Goal: Information Seeking & Learning: Find specific fact

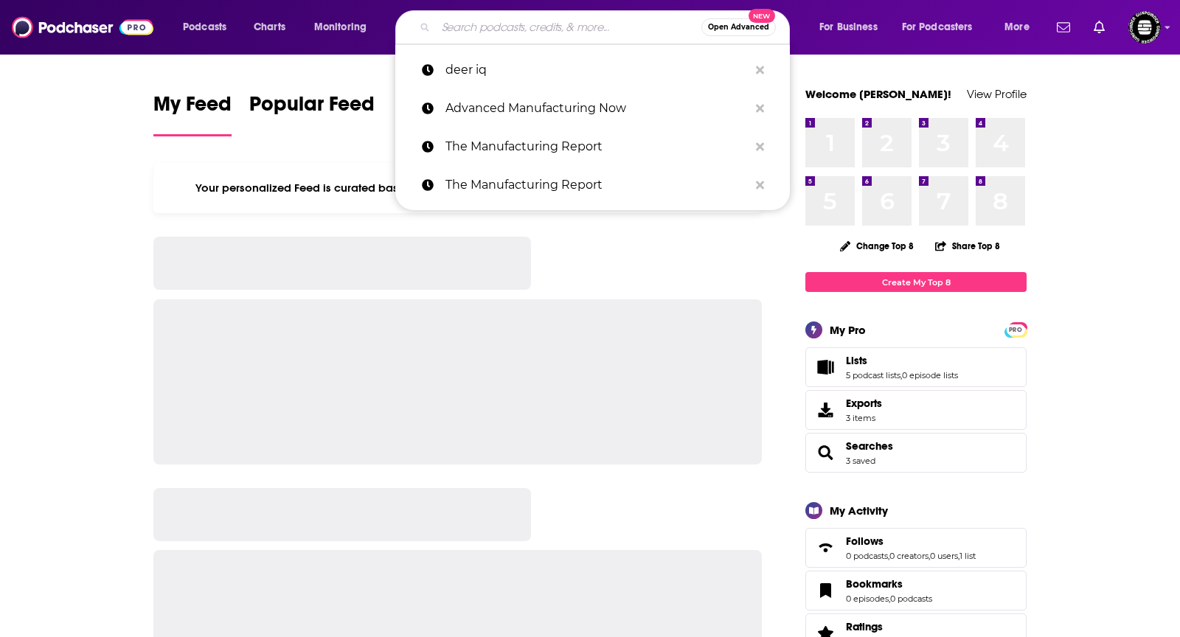
click at [637, 35] on input "Search podcasts, credits, & more..." at bounding box center [569, 27] width 266 height 24
type input "e"
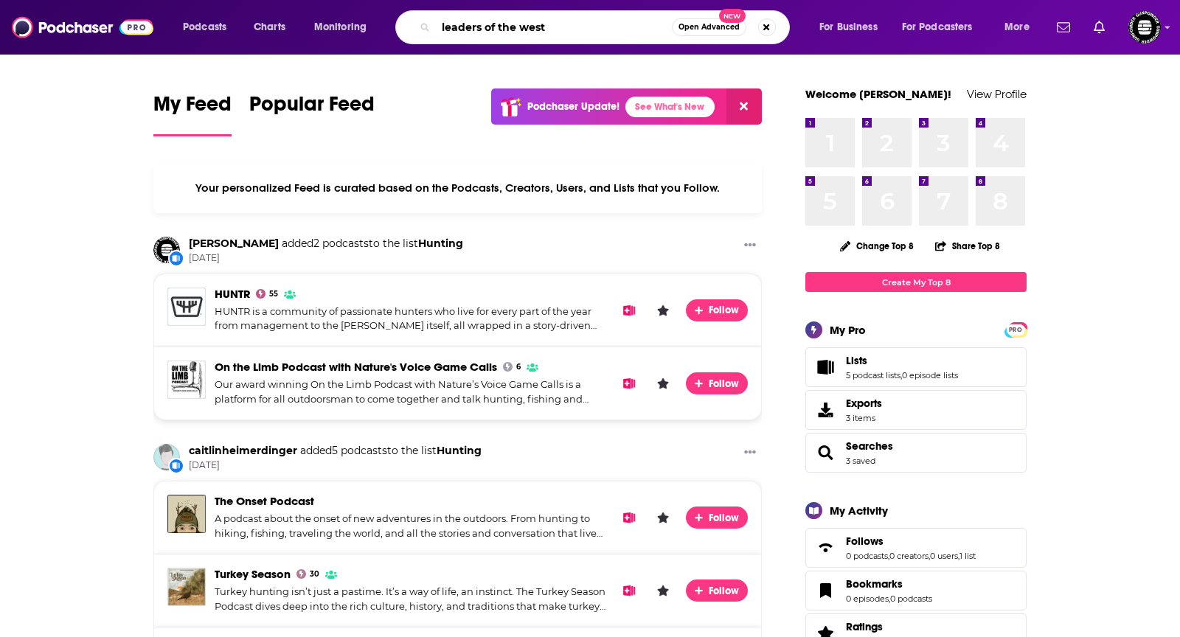
type input "leaders of the west"
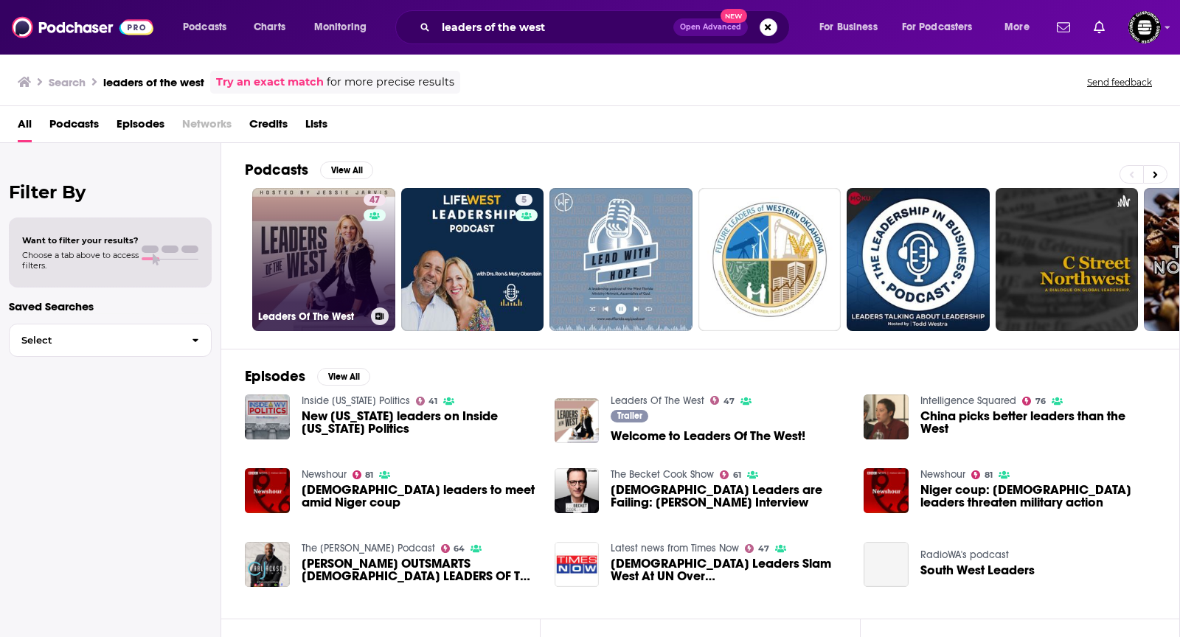
click at [327, 312] on h3 "Leaders Of The West" at bounding box center [311, 317] width 107 height 13
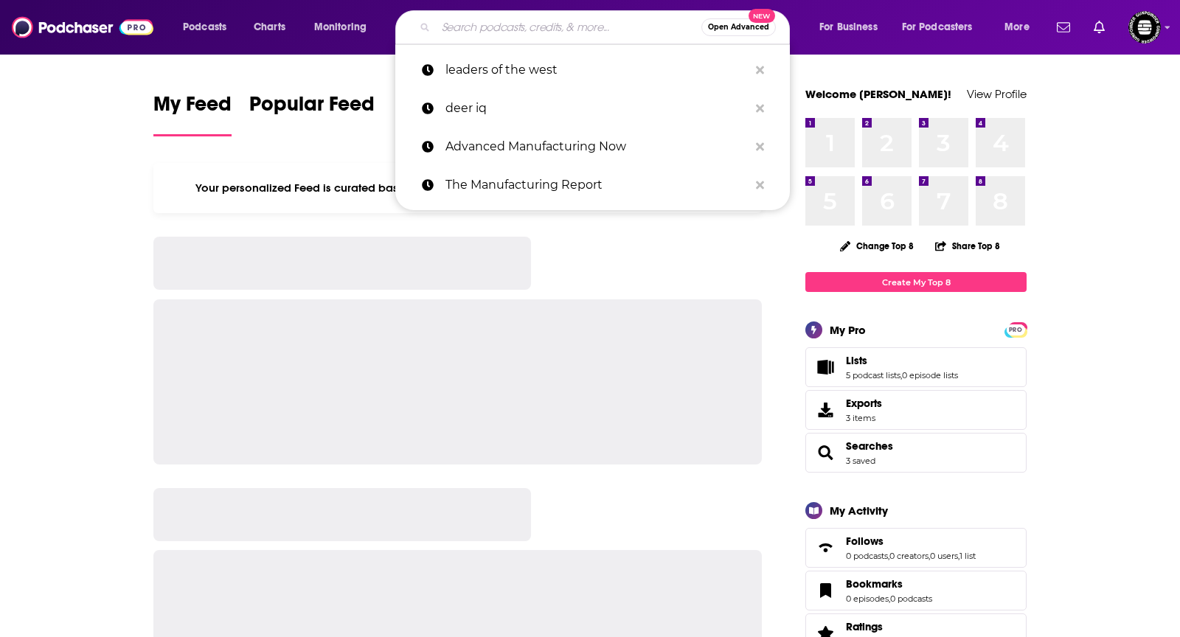
click at [529, 30] on input "Search podcasts, credits, & more..." at bounding box center [569, 27] width 266 height 24
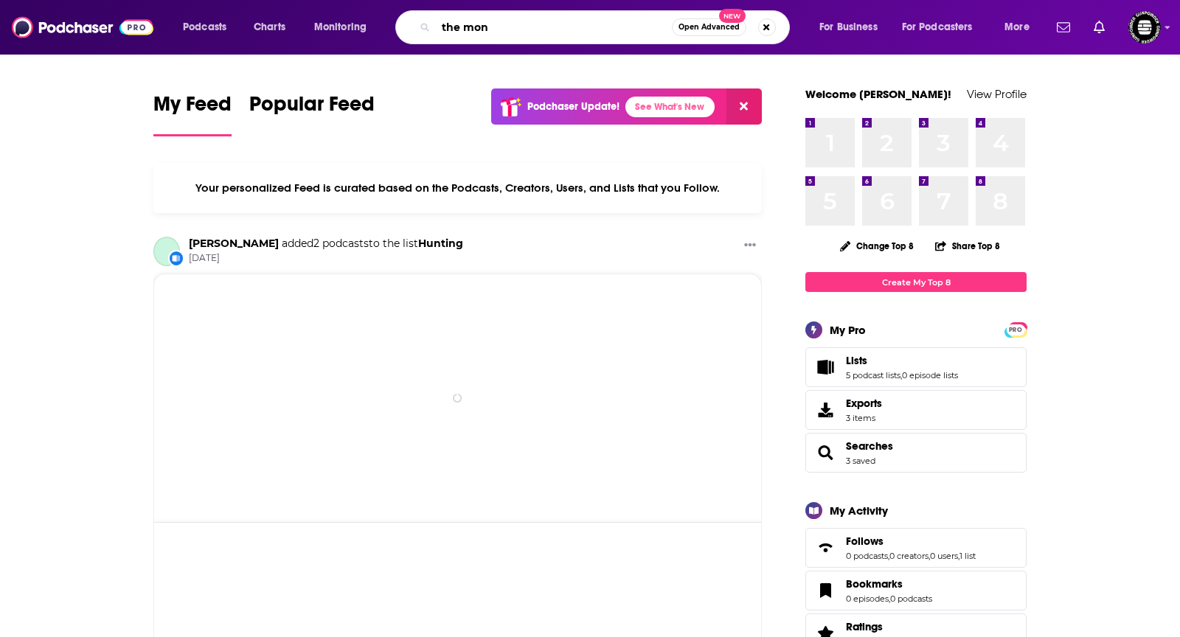
type input "the mone"
